Goal: Information Seeking & Learning: Learn about a topic

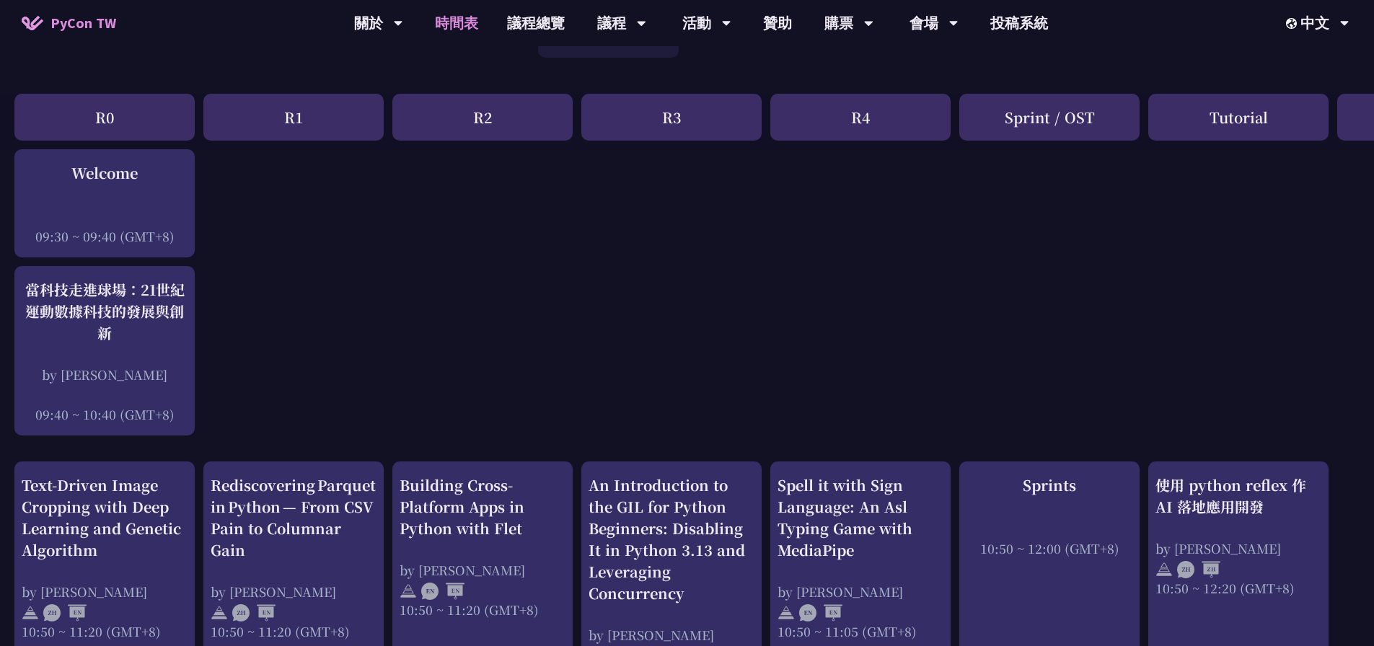
scroll to position [635, 0]
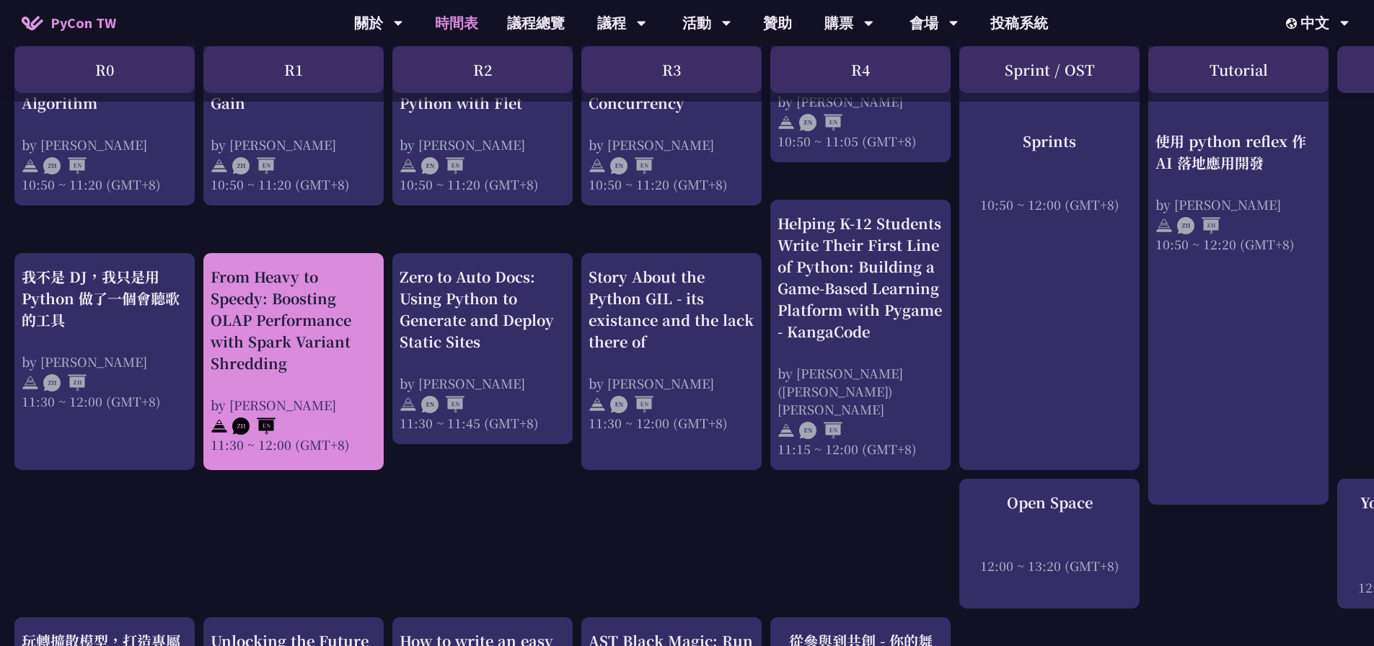
click at [319, 320] on div "From Heavy to Speedy: Boosting OLAP Performance with Spark Variant Shredding" at bounding box center [294, 320] width 166 height 108
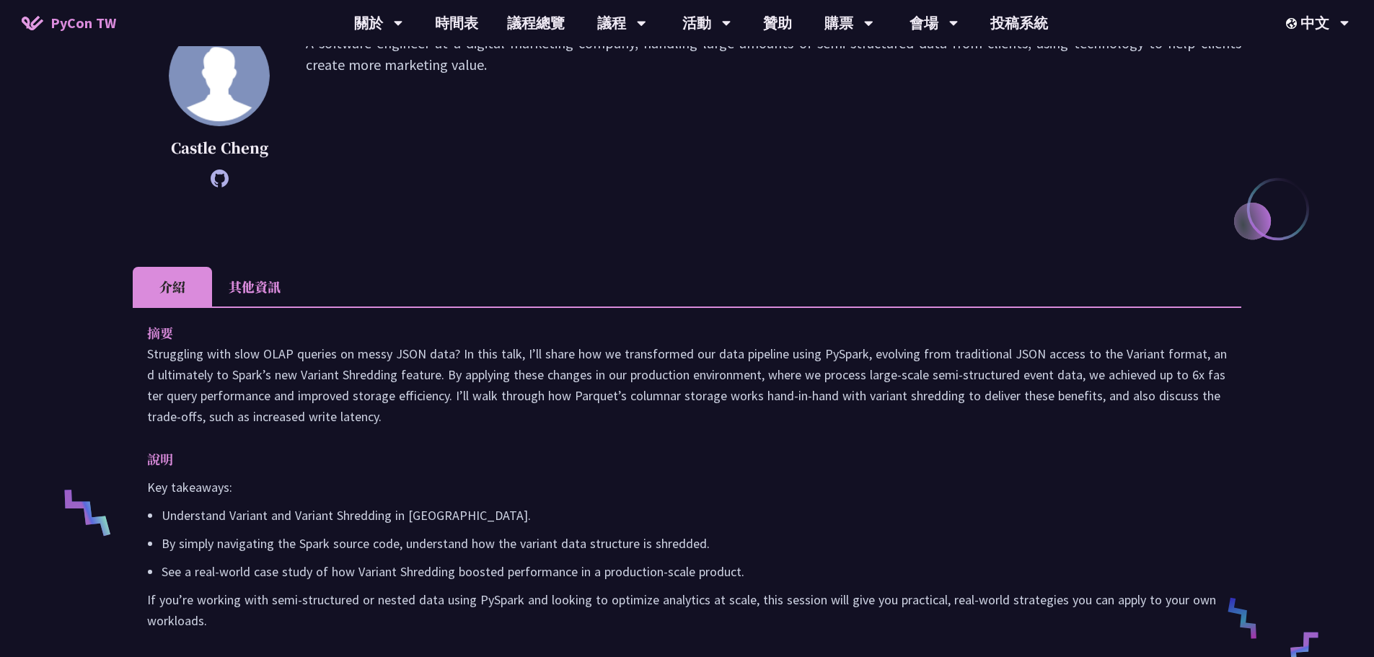
scroll to position [144, 0]
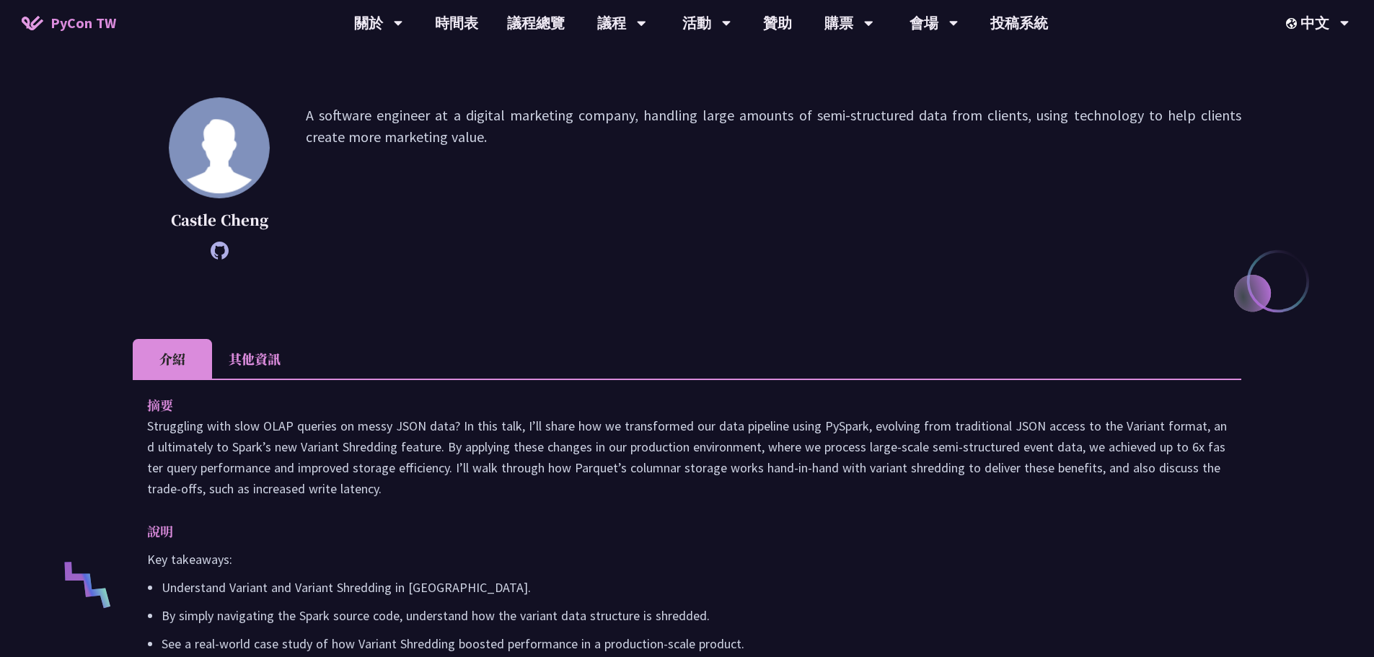
click at [221, 255] on icon at bounding box center [220, 251] width 18 height 18
drag, startPoint x: 456, startPoint y: 116, endPoint x: 627, endPoint y: 115, distance: 170.9
click at [627, 115] on p "A software engineer at a digital marketing company, handling large amounts of s…" at bounding box center [773, 179] width 935 height 148
click at [818, 164] on p "A software engineer at a digital marketing company, handling large amounts of s…" at bounding box center [773, 179] width 935 height 148
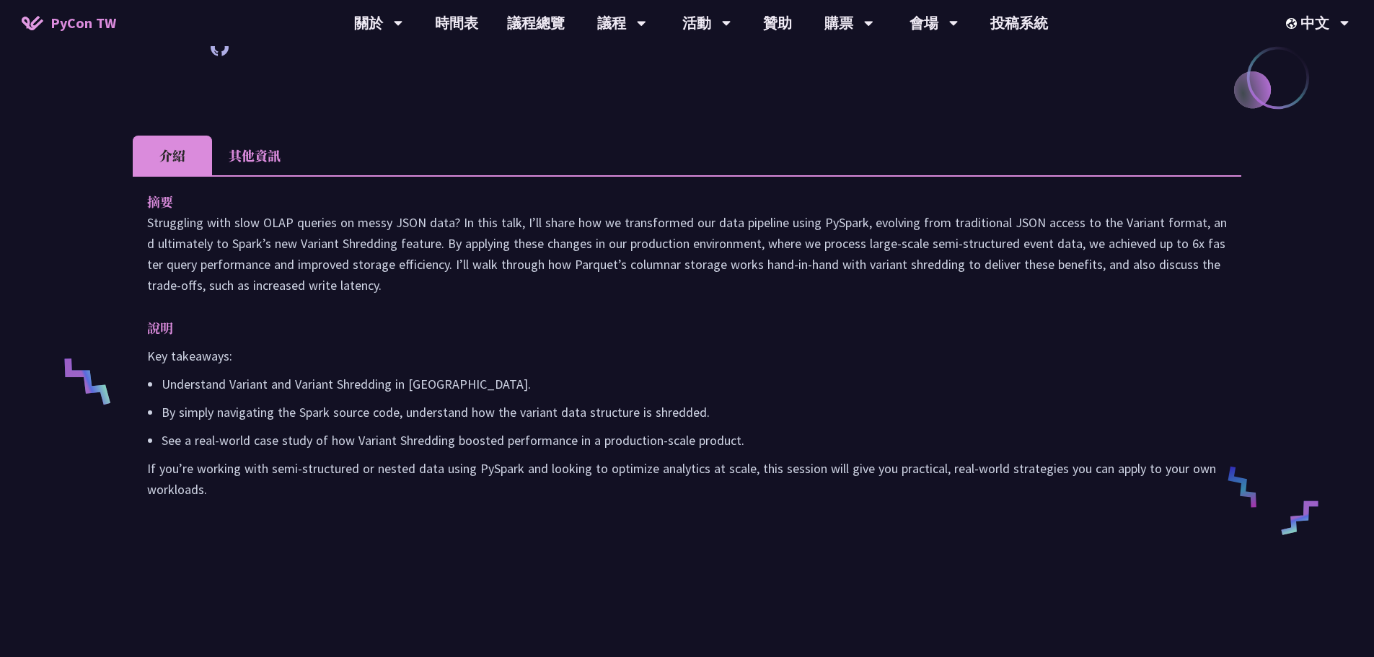
scroll to position [361, 0]
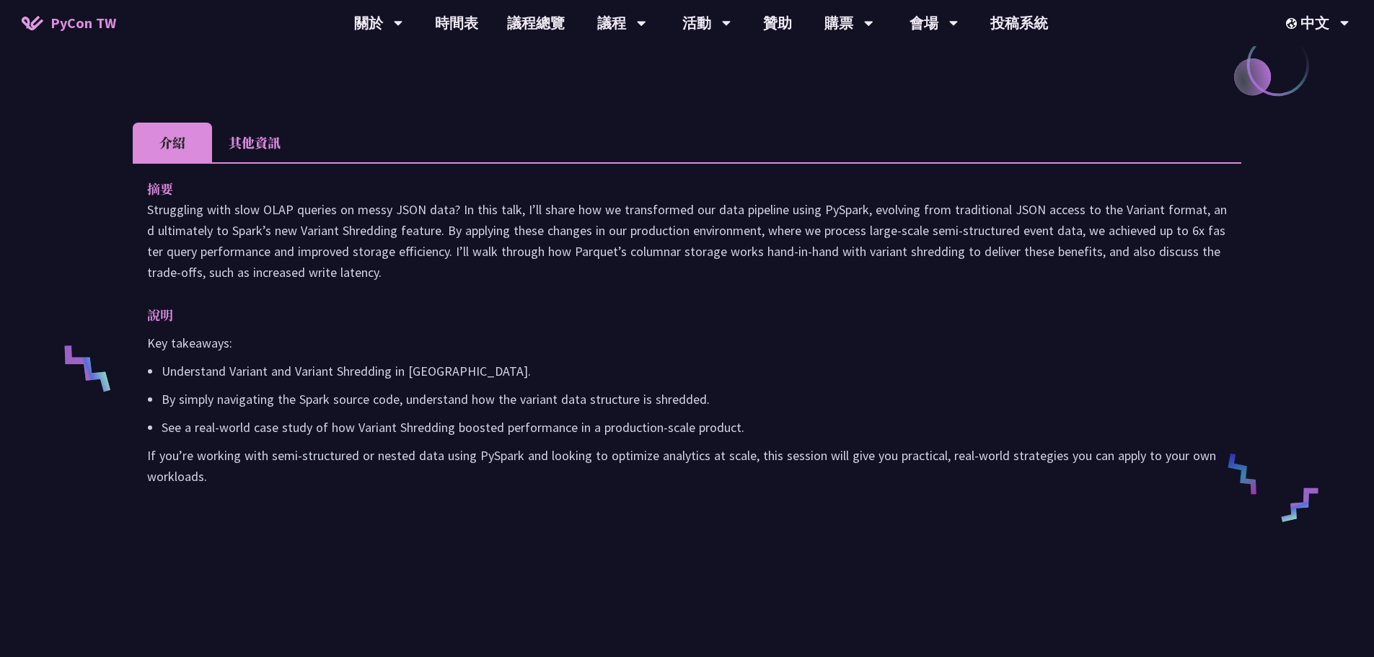
click at [274, 144] on li "其他資訊" at bounding box center [254, 143] width 85 height 40
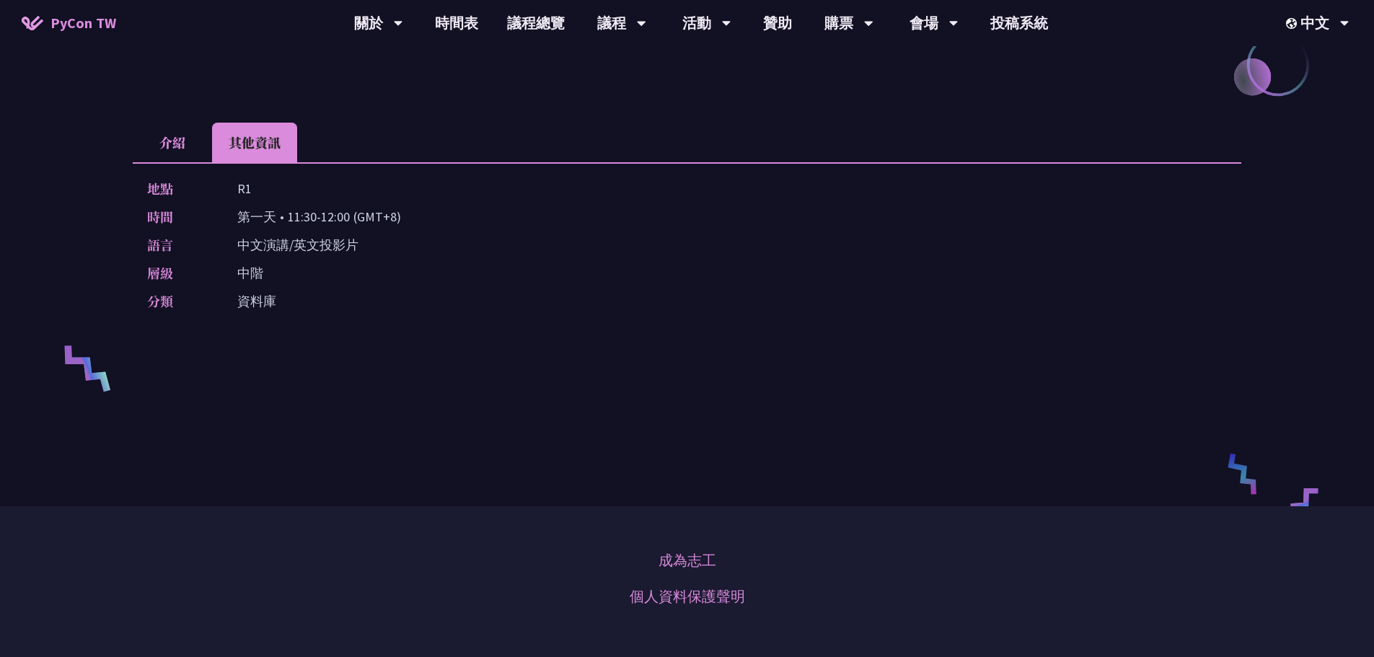
drag, startPoint x: 242, startPoint y: 249, endPoint x: 384, endPoint y: 245, distance: 142.1
click at [384, 245] on div "語言 中文演講/英文投影片" at bounding box center [683, 244] width 1072 height 21
click at [486, 259] on div "地點 R1 時間 第一天 • 11:30-12:00 (GMT+8) 語言 中文演講/英文投影片 層級 中階 分類 資料庫" at bounding box center [687, 247] width 1108 height 171
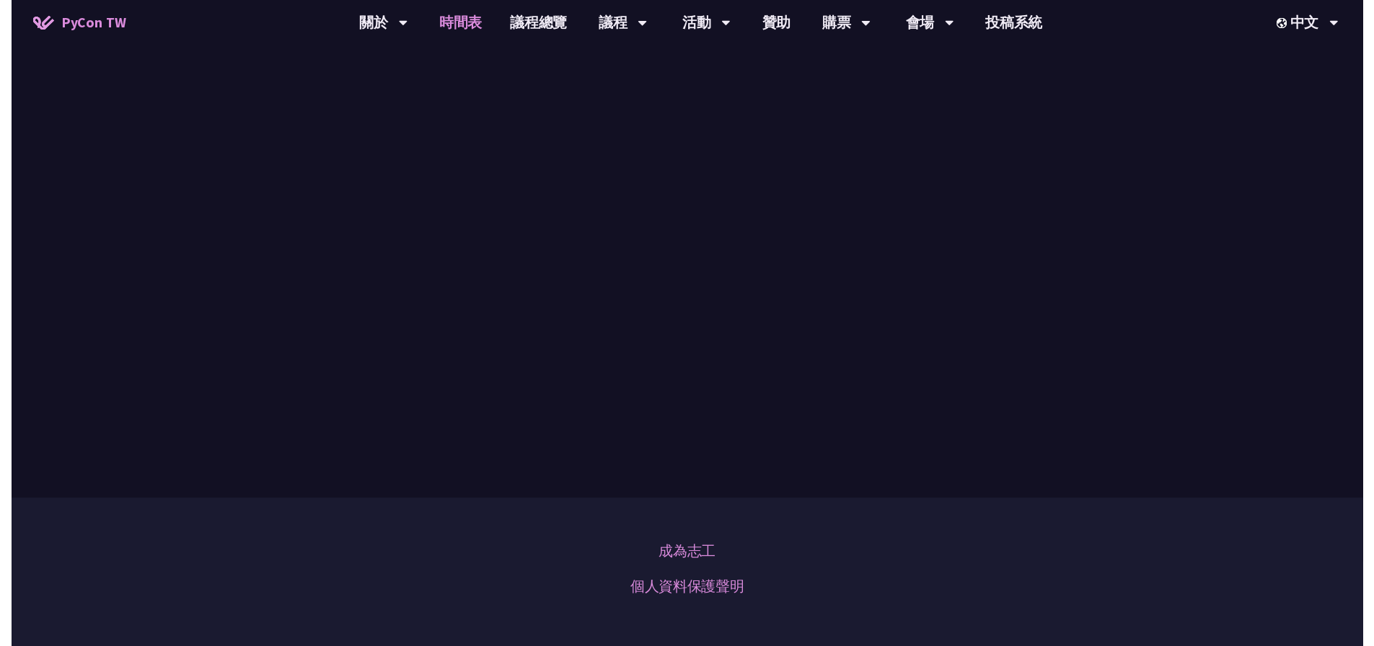
scroll to position [635, 0]
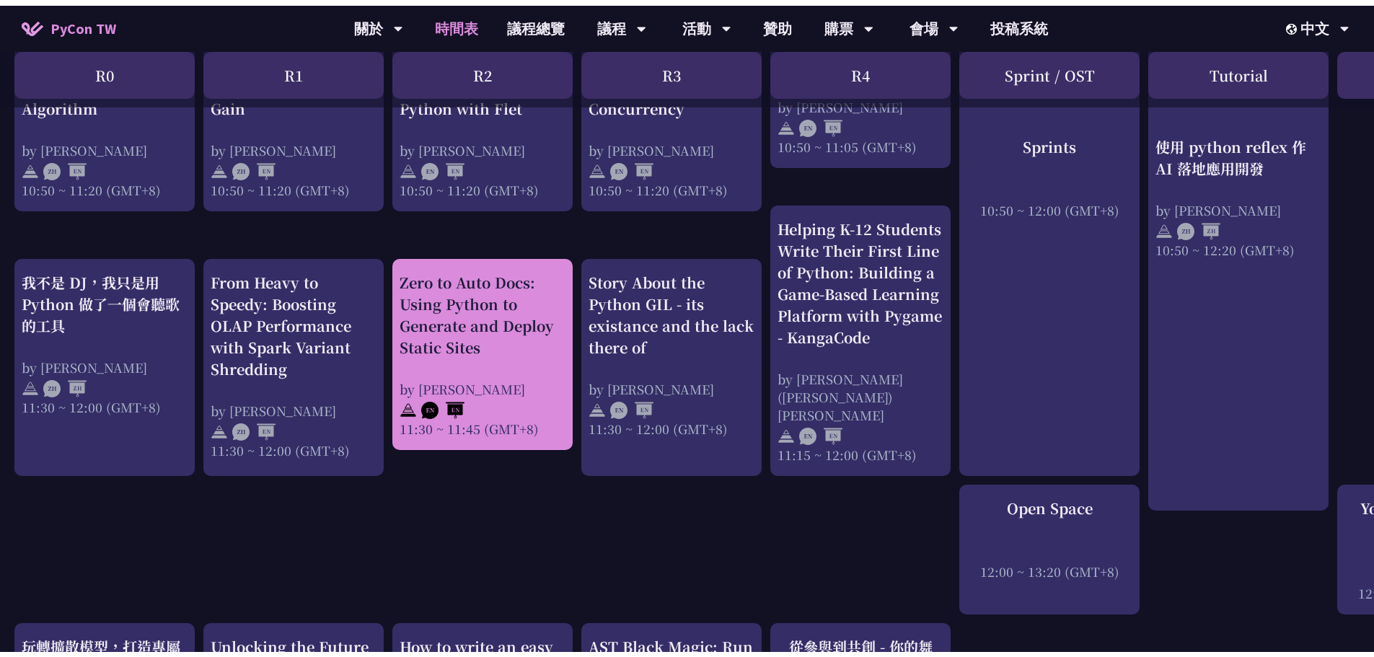
scroll to position [361, 0]
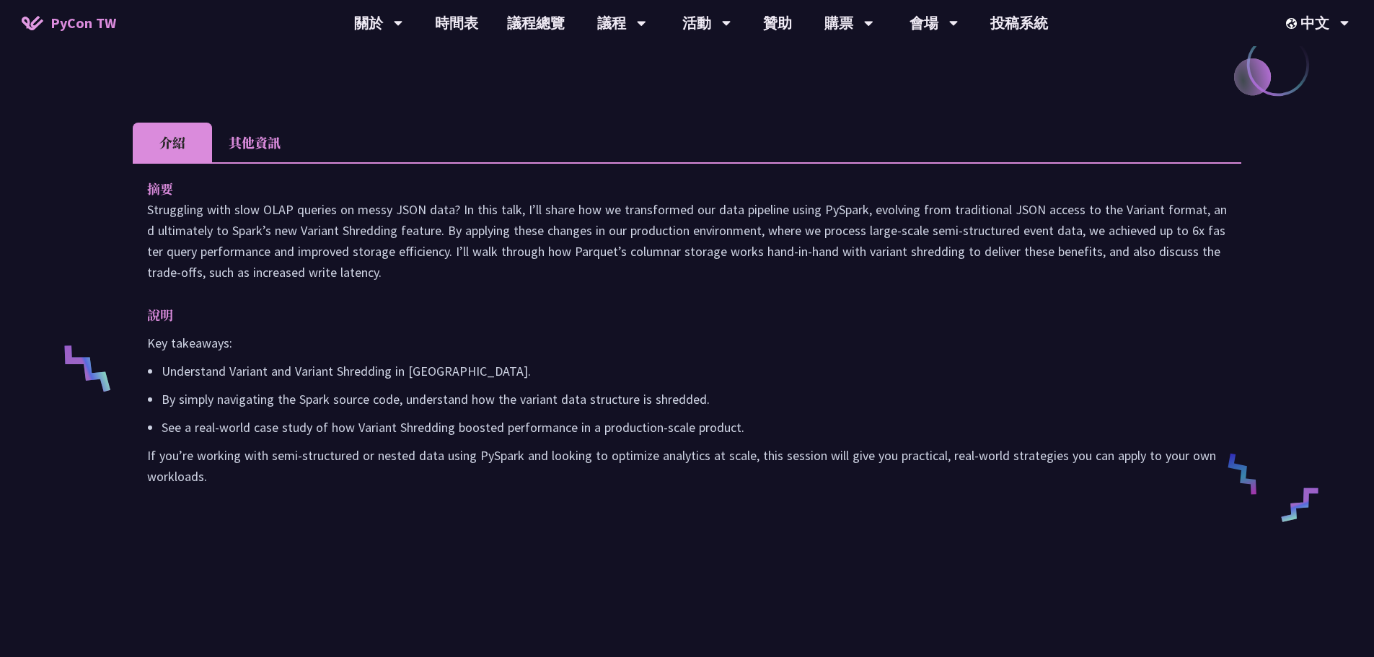
click at [257, 147] on li "其他資訊" at bounding box center [254, 143] width 85 height 40
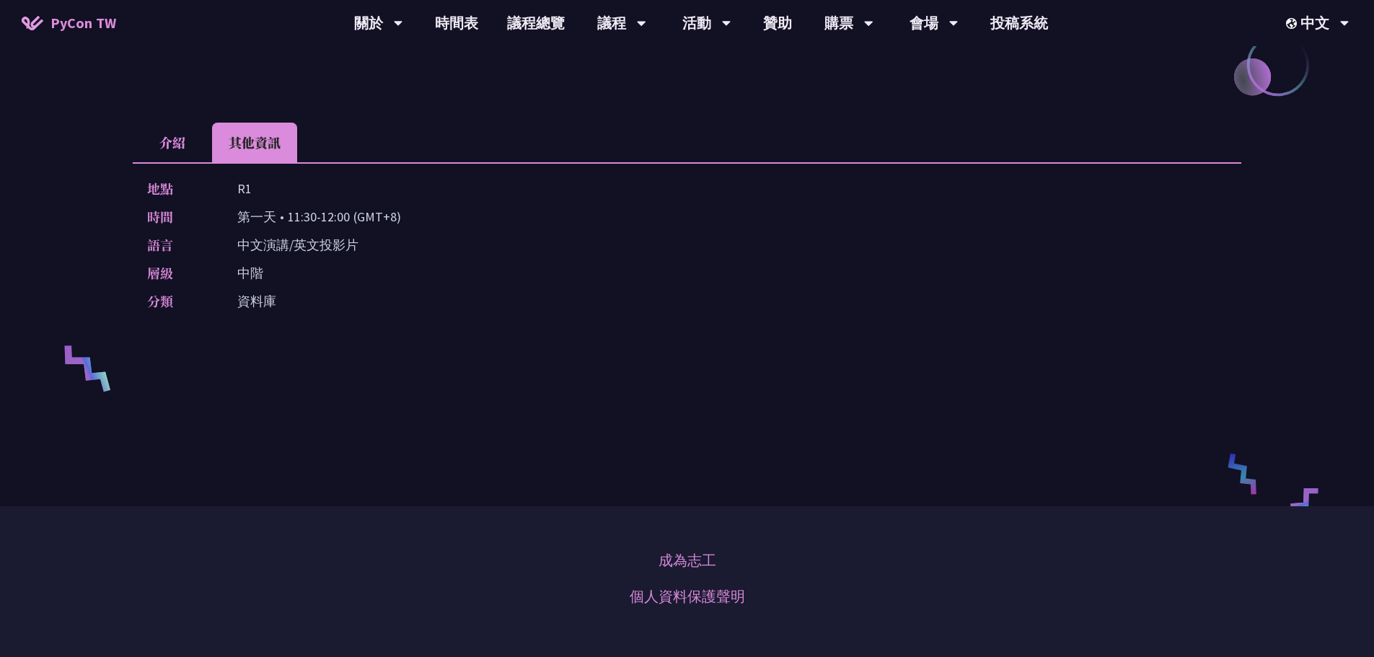
click at [250, 296] on p "資料庫" at bounding box center [256, 301] width 39 height 21
click at [255, 309] on p "資料庫" at bounding box center [256, 301] width 39 height 21
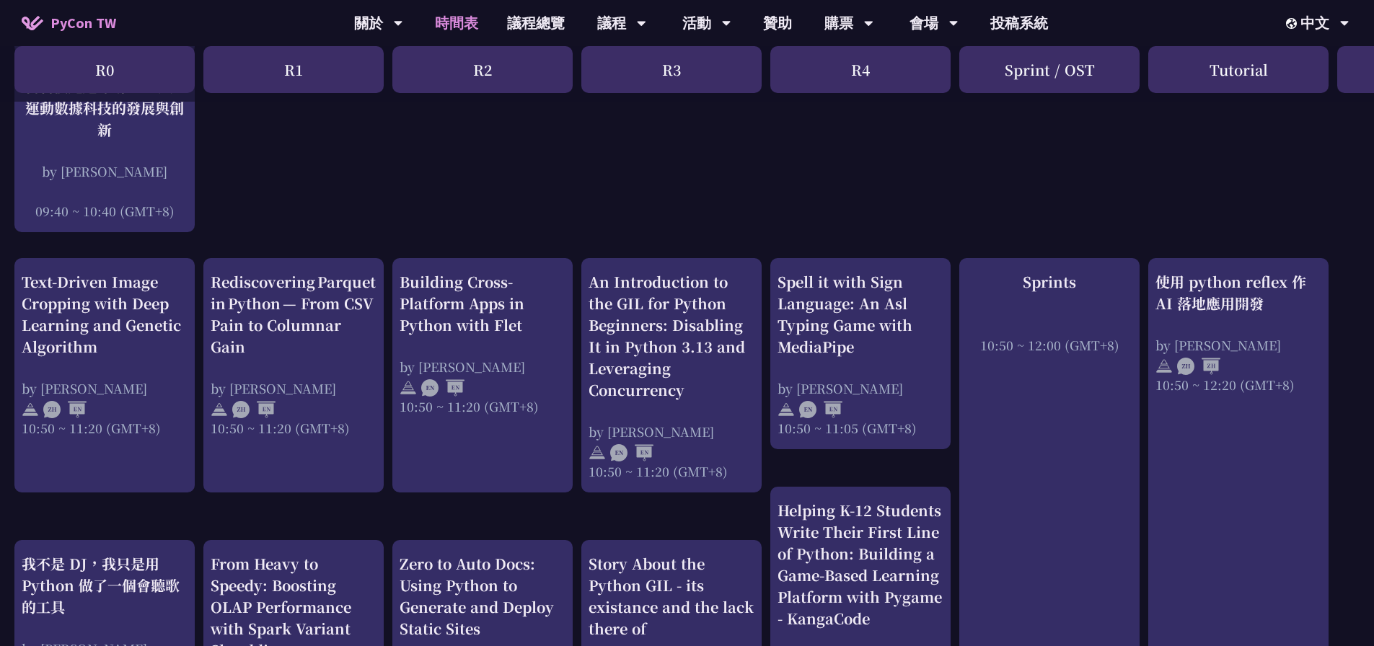
scroll to position [346, 0]
